Goal: Transaction & Acquisition: Purchase product/service

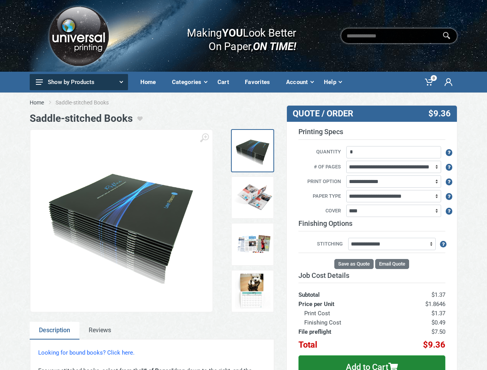
click at [446, 35] on icon at bounding box center [446, 36] width 8 height 8
click at [79, 82] on button "Show by Products" at bounding box center [79, 82] width 98 height 16
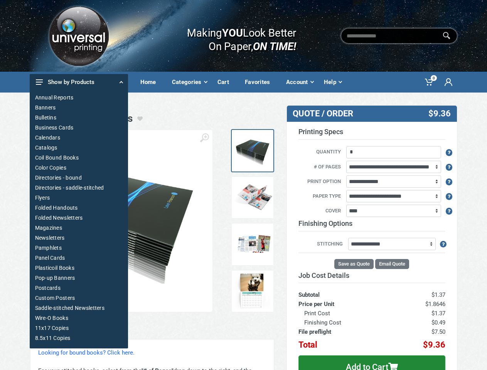
click at [243, 102] on ol "Home Saddle-stitched Books" at bounding box center [244, 103] width 428 height 8
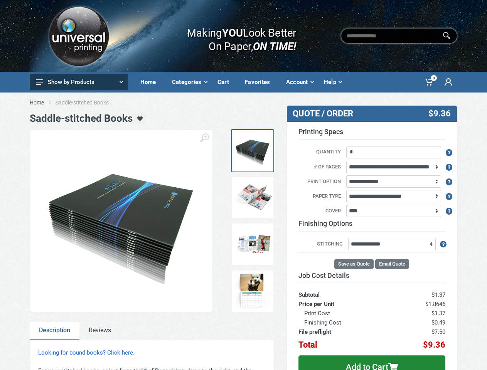
click at [137, 119] on use "button" at bounding box center [139, 118] width 5 height 5
click at [204, 138] on icon "button" at bounding box center [204, 137] width 9 height 9
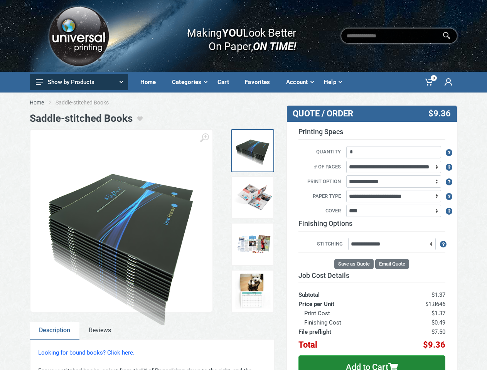
click at [246, 221] on div at bounding box center [158, 249] width 241 height 183
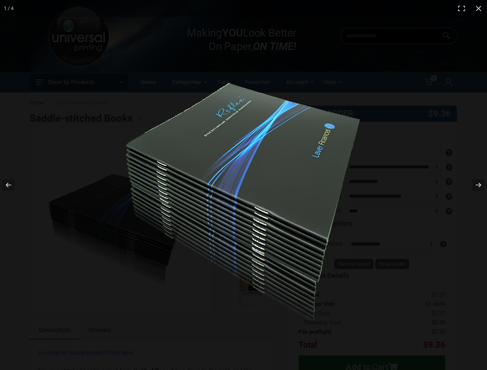
click at [152, 331] on div at bounding box center [304, 198] width 391 height 297
click at [448, 153] on div at bounding box center [304, 198] width 391 height 297
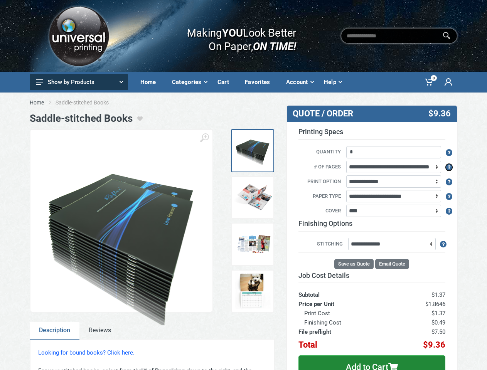
click at [448, 167] on icon "button" at bounding box center [448, 167] width 3 height 4
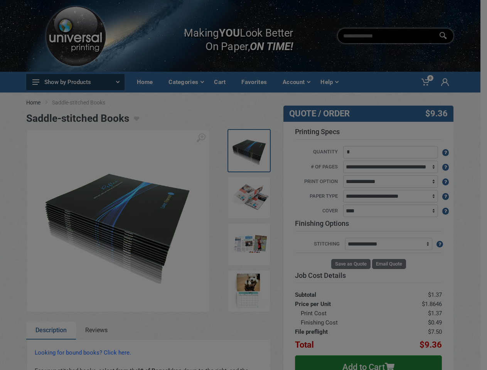
click at [0, 0] on div "Page Size - Flat vs. Finished × Finished Size refers to the size of your final …" at bounding box center [0, 0] width 0 height 0
